Goal: Browse casually

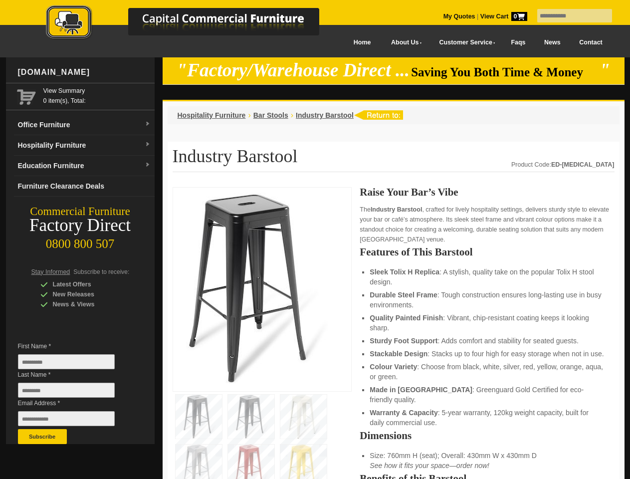
click at [569, 16] on input "text" at bounding box center [575, 15] width 75 height 13
click at [74, 393] on input "Last Name *" at bounding box center [66, 390] width 97 height 15
click at [42, 437] on button "Subscribe" at bounding box center [42, 436] width 49 height 15
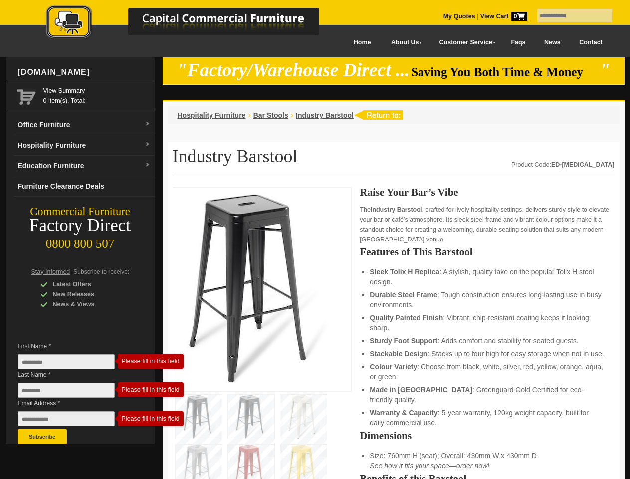
click at [394, 333] on ul "Sleek Tolix H Replica : A stylish, quality take on the popular Tolix H stool de…" at bounding box center [487, 347] width 235 height 161
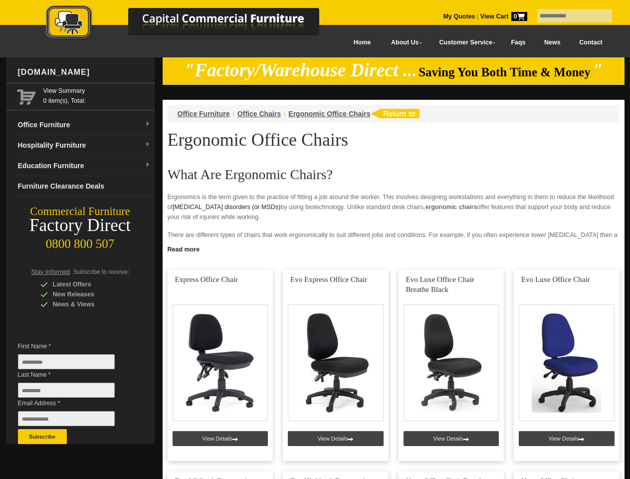
click at [569, 16] on input "text" at bounding box center [575, 15] width 75 height 13
click at [74, 393] on input "Last Name *" at bounding box center [66, 390] width 97 height 15
click at [42, 437] on button "Subscribe" at bounding box center [42, 436] width 49 height 15
click at [394, 249] on link "Read more" at bounding box center [394, 248] width 462 height 12
